Goal: Check status

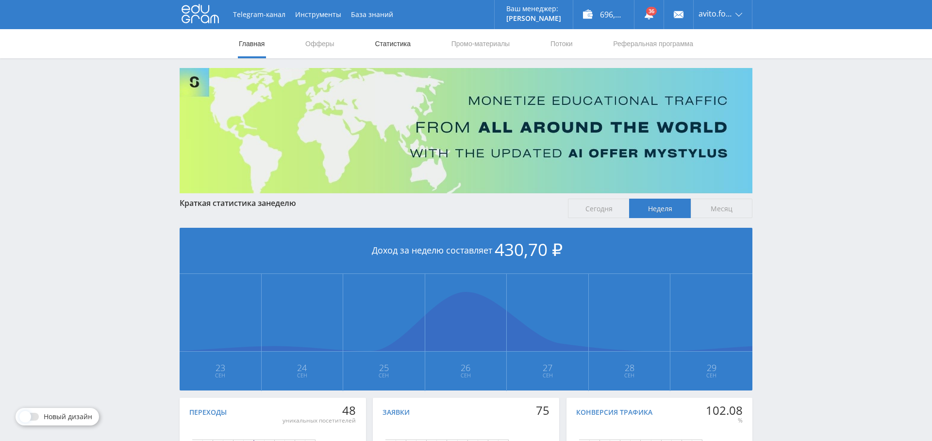
click at [397, 47] on link "Статистика" at bounding box center [393, 43] width 38 height 29
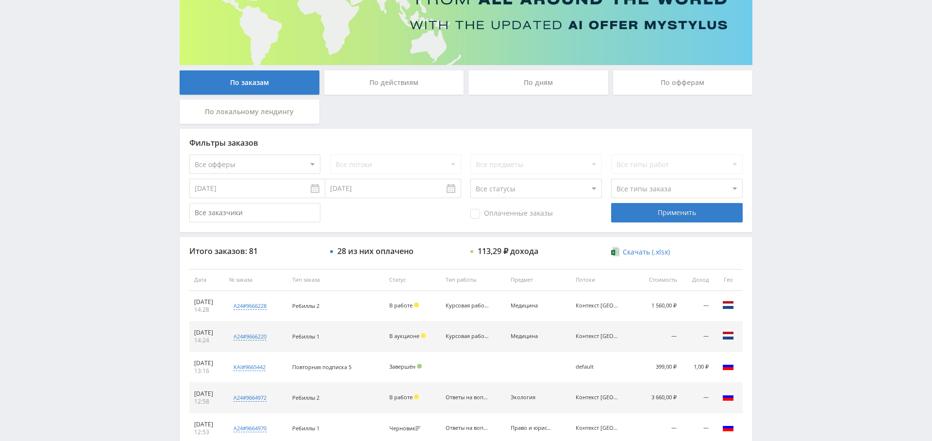
scroll to position [127, 0]
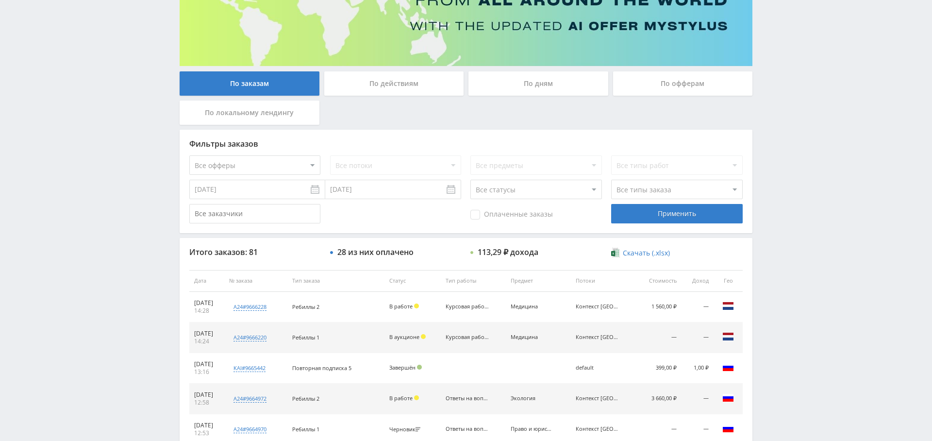
click at [266, 164] on select "Все офферы MyStylus MyStylus - Revshare Кэмп Studybay Автор24 Studybay [GEOGRAP…" at bounding box center [254, 164] width 131 height 19
select select "1"
click at [664, 212] on div "Применить" at bounding box center [676, 213] width 131 height 19
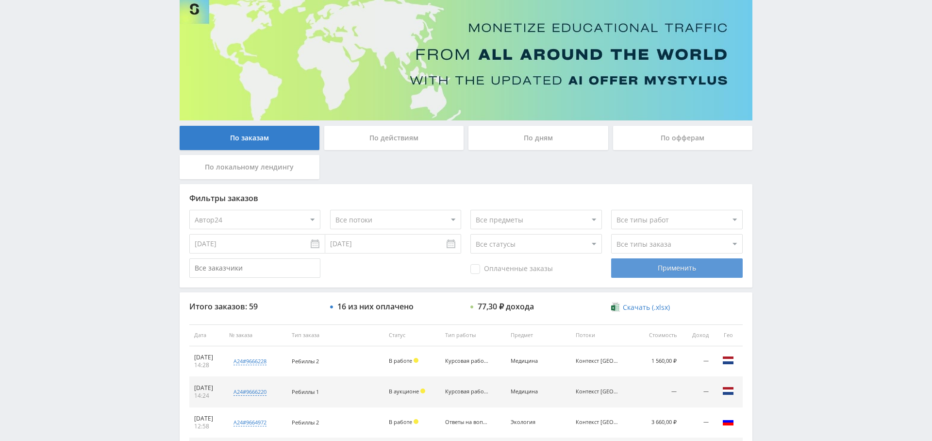
scroll to position [0, 0]
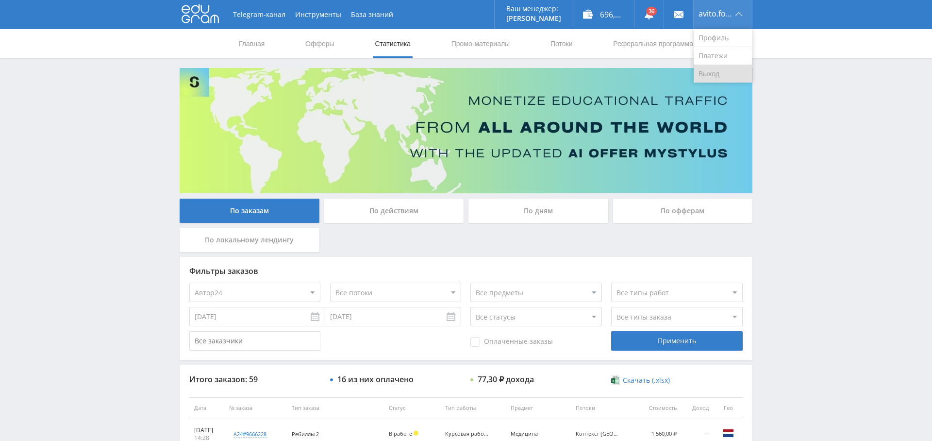
click at [724, 73] on link "Выход" at bounding box center [723, 73] width 58 height 17
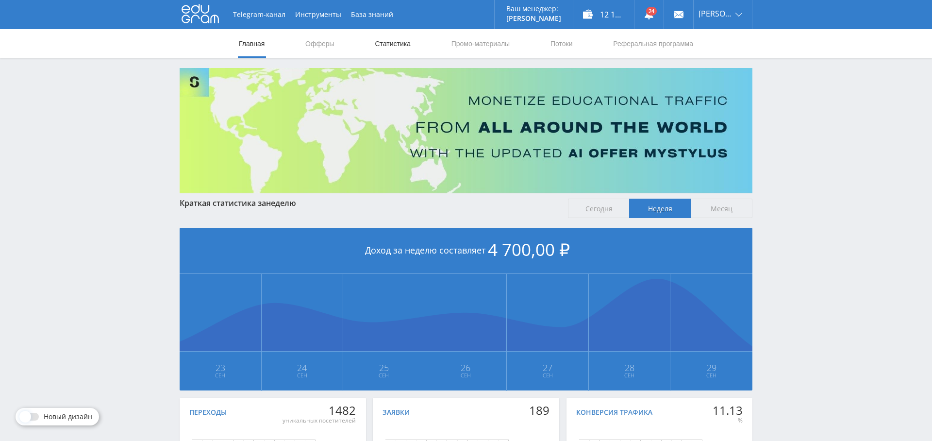
click at [401, 44] on link "Статистика" at bounding box center [393, 43] width 38 height 29
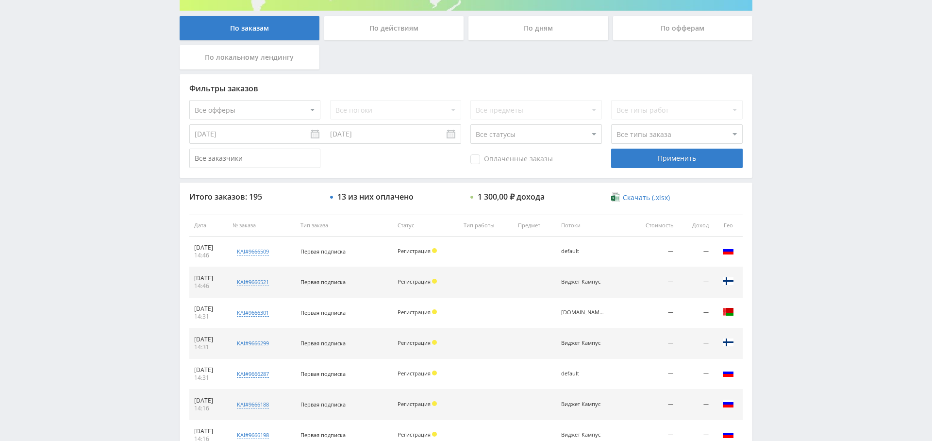
scroll to position [158, 0]
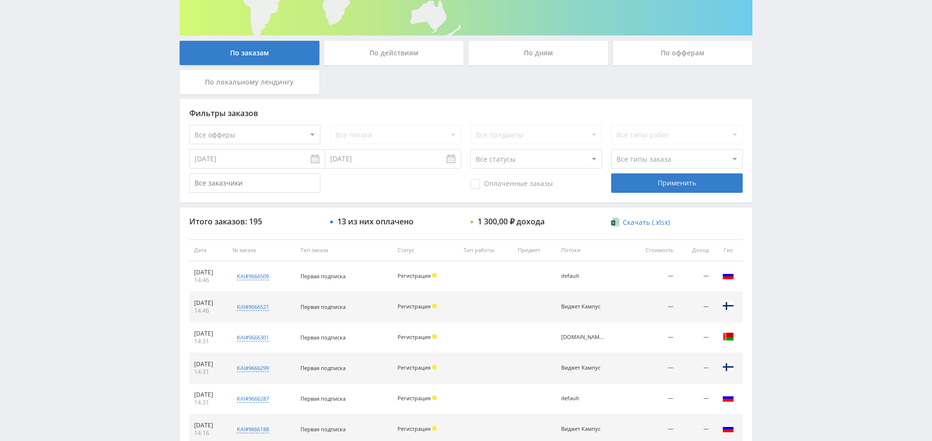
click at [261, 137] on select "Все офферы MyStylus MyStylus - Revshare Кэмп Studybay Автор24 Studybay Brazil А…" at bounding box center [254, 134] width 131 height 19
select select "340"
click at [680, 187] on div "Применить" at bounding box center [676, 182] width 131 height 19
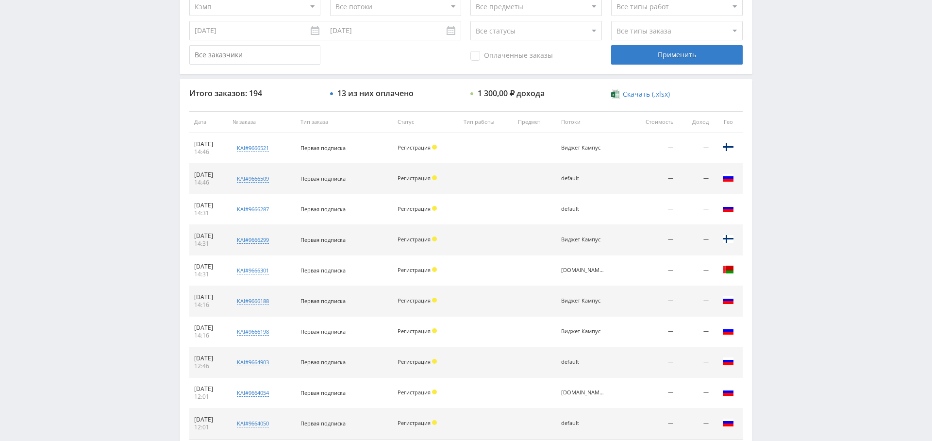
scroll to position [212, 0]
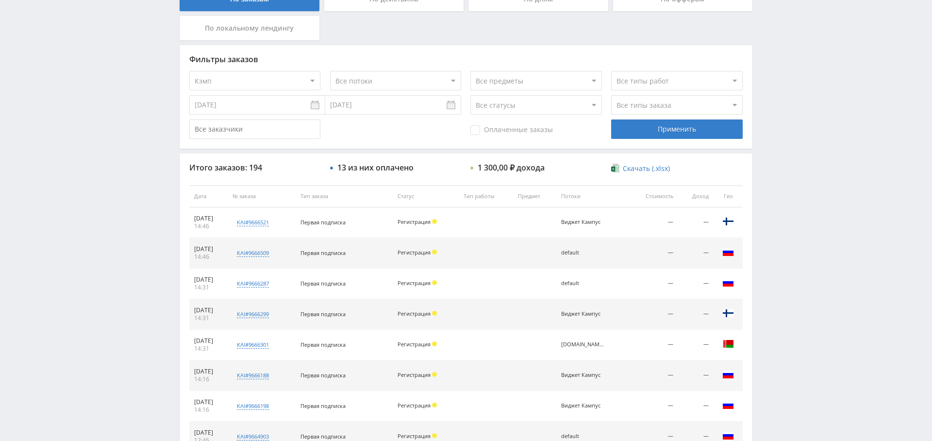
click at [544, 82] on select "Все предметы" at bounding box center [535, 80] width 131 height 19
click at [379, 81] on select "Все потоки Виджет Кампус studopedia.ru Kampus Copy Pop default" at bounding box center [395, 80] width 131 height 19
select select "6631422"
click at [330, 71] on select "Все потоки Виджет Кампус studopedia.ru Kampus Copy Pop default" at bounding box center [395, 80] width 131 height 19
click at [671, 126] on div "Применить" at bounding box center [676, 128] width 131 height 19
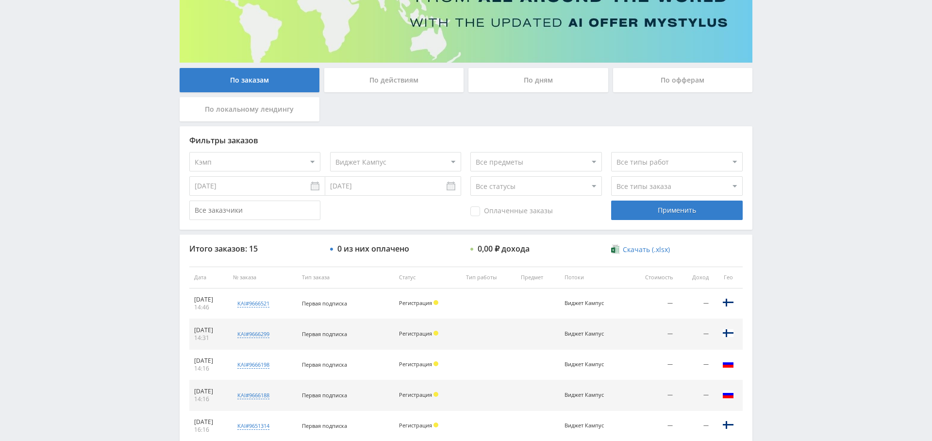
scroll to position [92, 0]
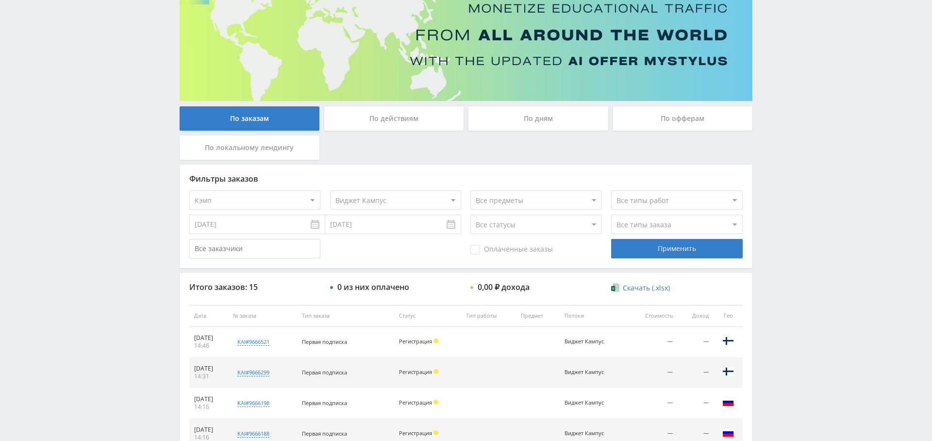
click at [531, 116] on div "По дням" at bounding box center [539, 118] width 140 height 24
click at [0, 0] on input "По дням" at bounding box center [0, 0] width 0 height 0
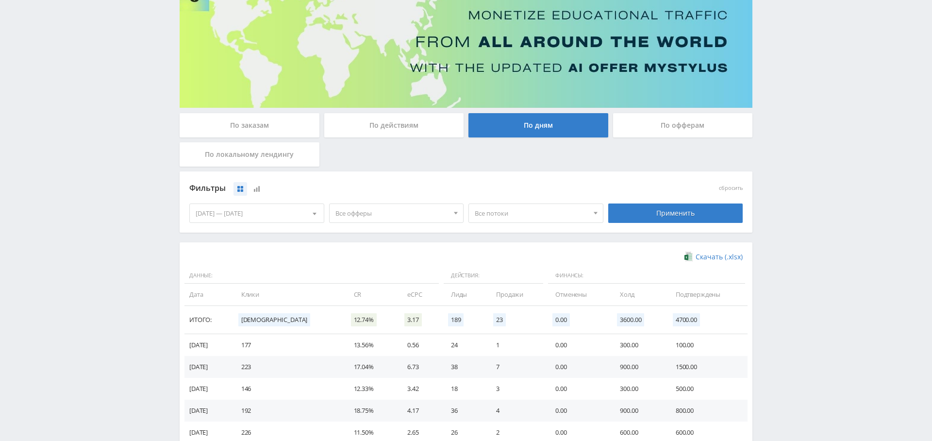
scroll to position [105, 0]
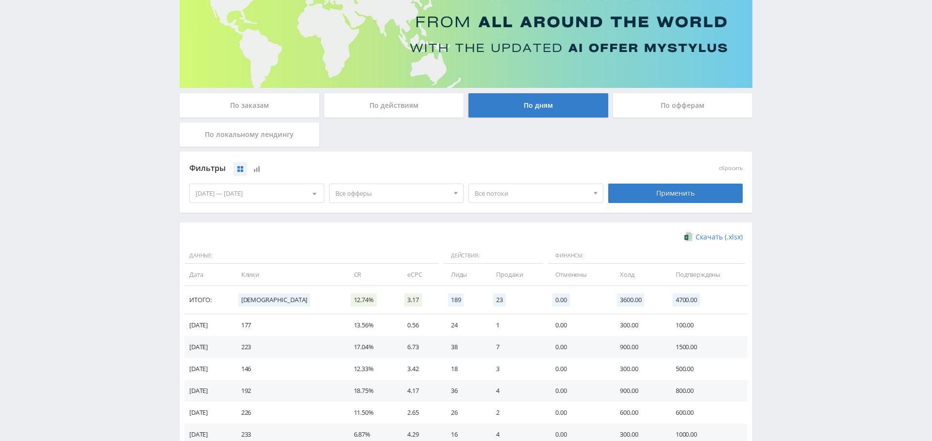
click at [381, 190] on span "Все офферы" at bounding box center [393, 193] width 114 height 18
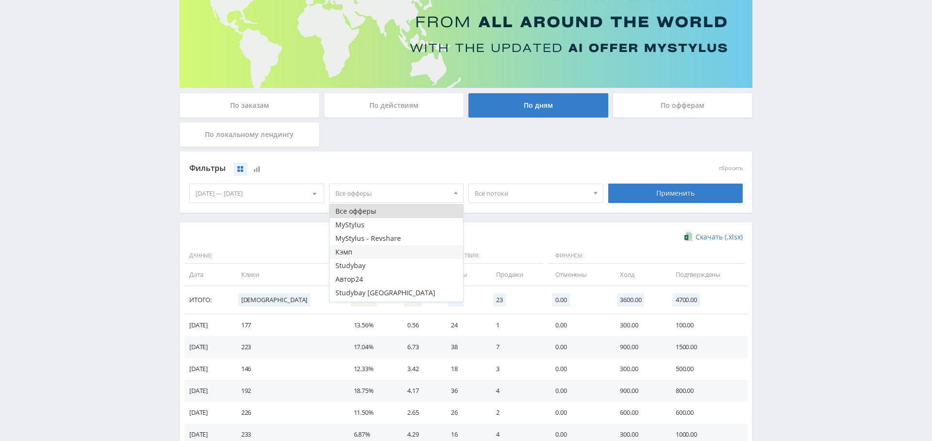
click at [379, 254] on button "Кэмп" at bounding box center [397, 252] width 134 height 14
click at [527, 197] on span "Все потоки" at bounding box center [532, 193] width 114 height 18
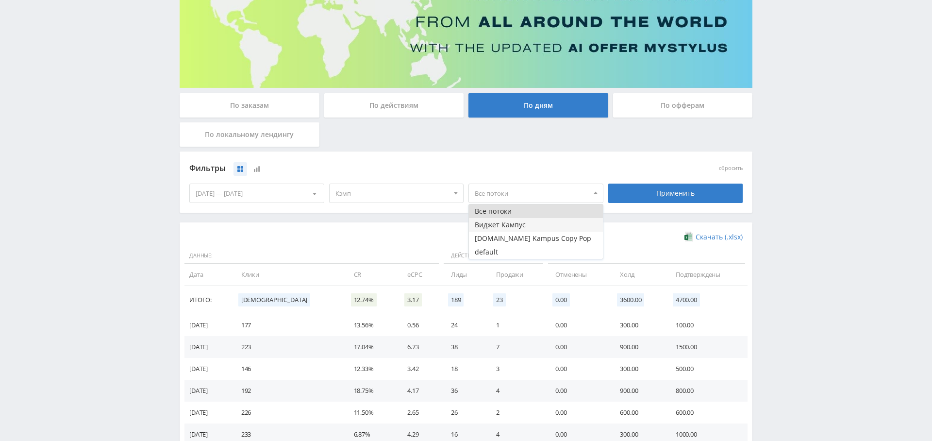
click at [528, 224] on button "Виджет Кампус" at bounding box center [536, 225] width 134 height 14
click at [688, 186] on div "Применить" at bounding box center [675, 193] width 135 height 19
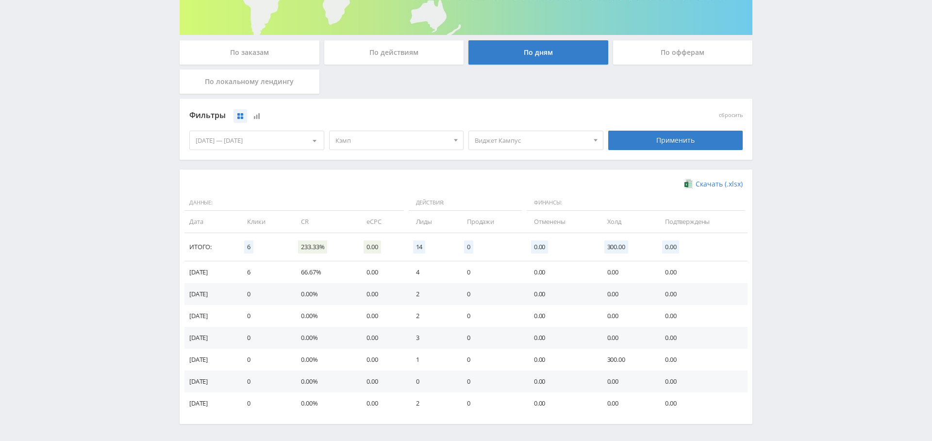
scroll to position [159, 0]
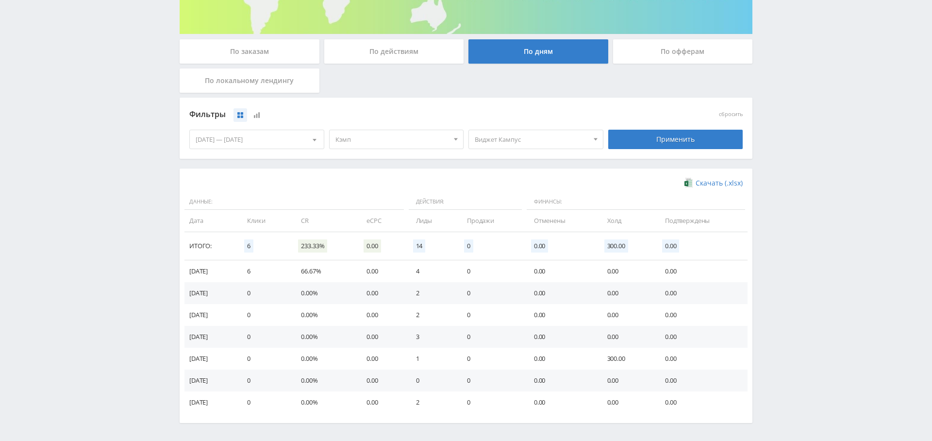
click at [692, 142] on div "Применить" at bounding box center [675, 139] width 135 height 19
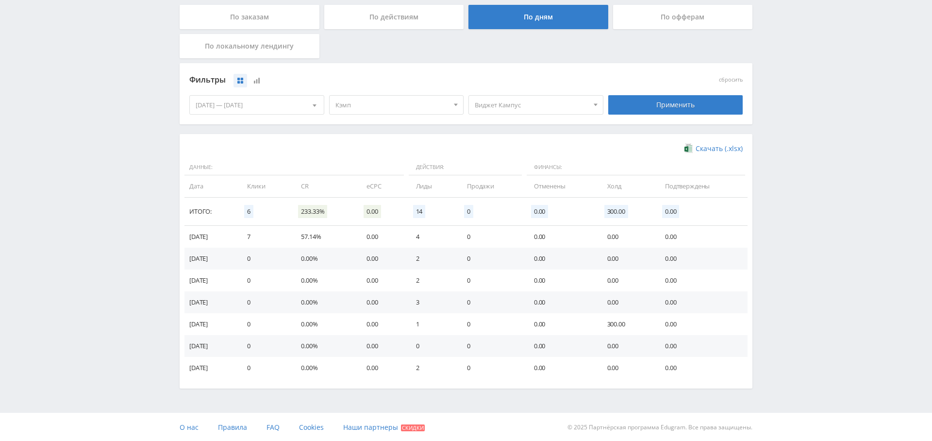
scroll to position [0, 0]
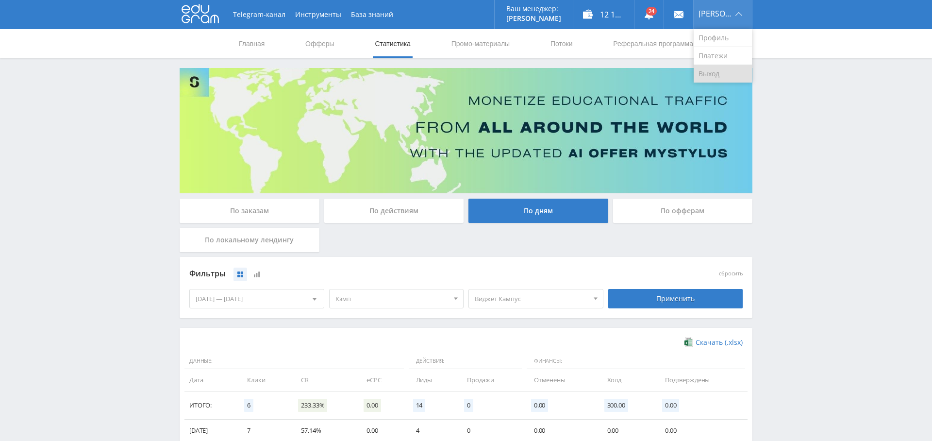
click at [724, 76] on link "Выход" at bounding box center [723, 73] width 58 height 17
